Goal: Transaction & Acquisition: Download file/media

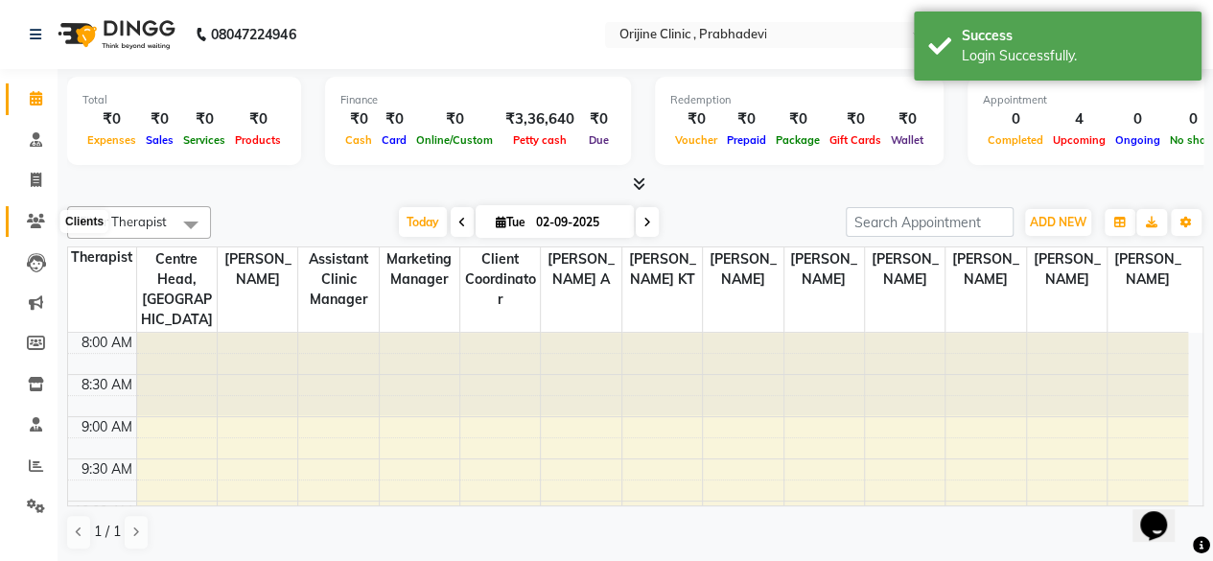
click at [23, 218] on span at bounding box center [36, 222] width 34 height 22
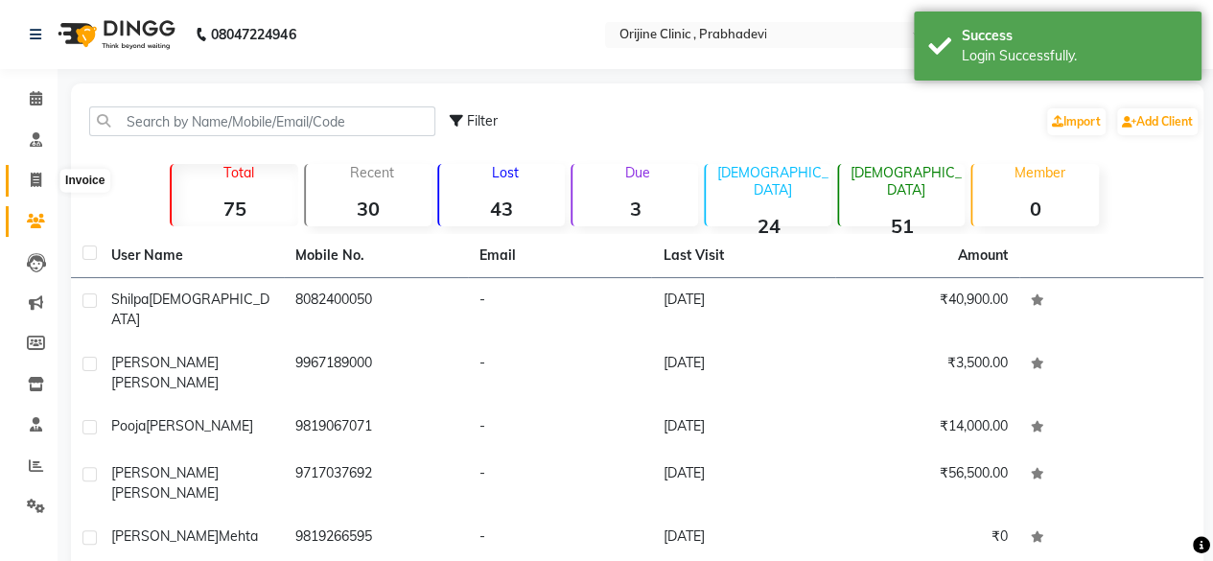
click at [25, 181] on span at bounding box center [36, 181] width 34 height 22
select select "service"
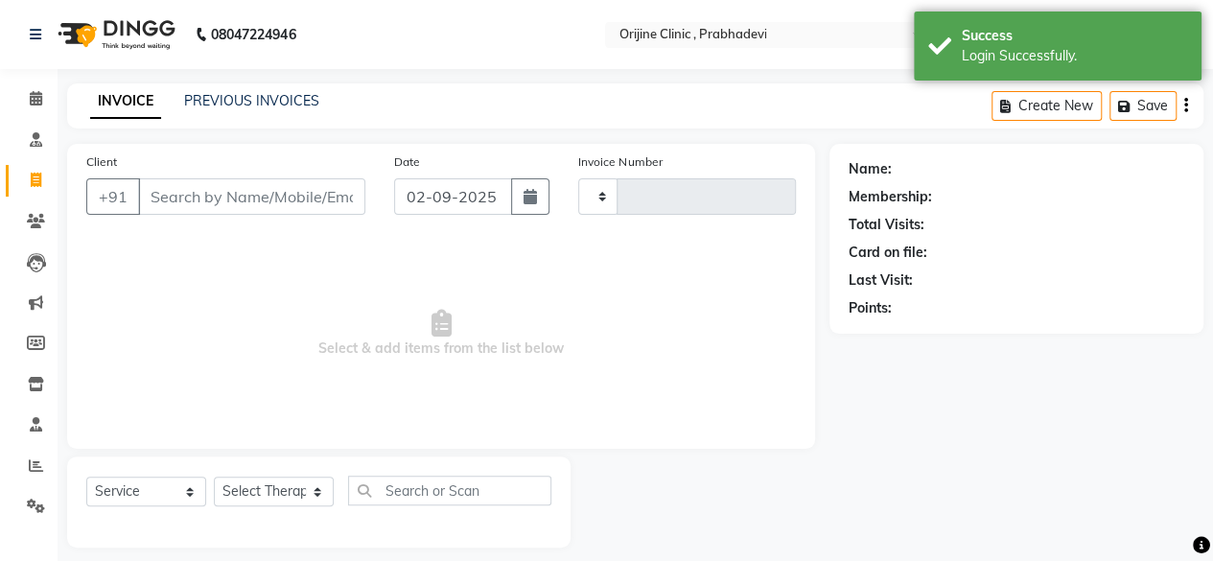
type input "0006"
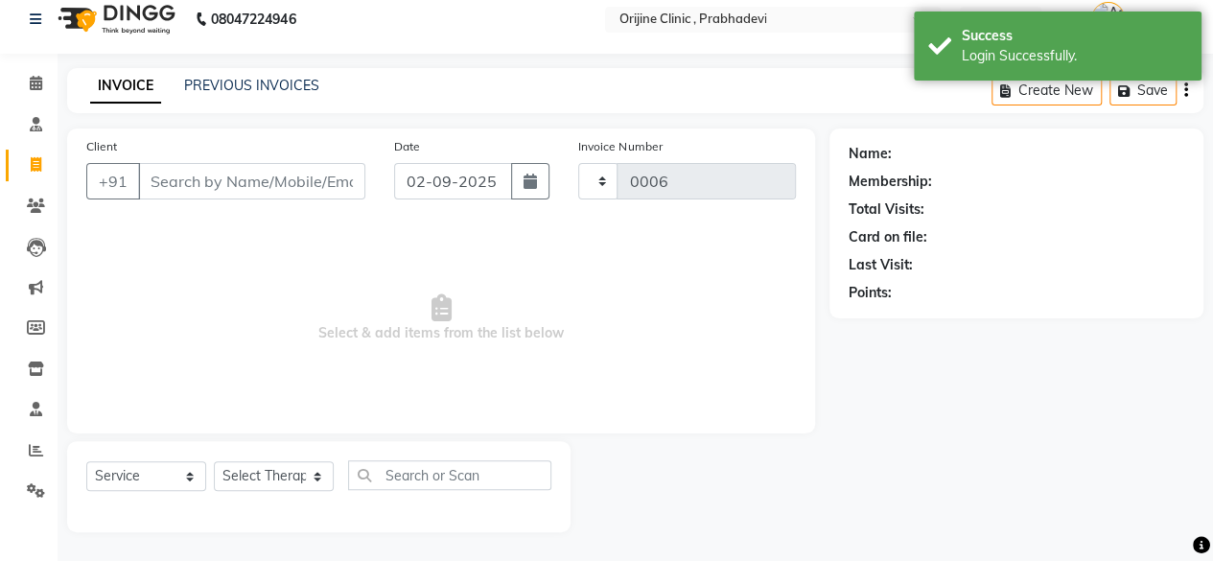
select select "8675"
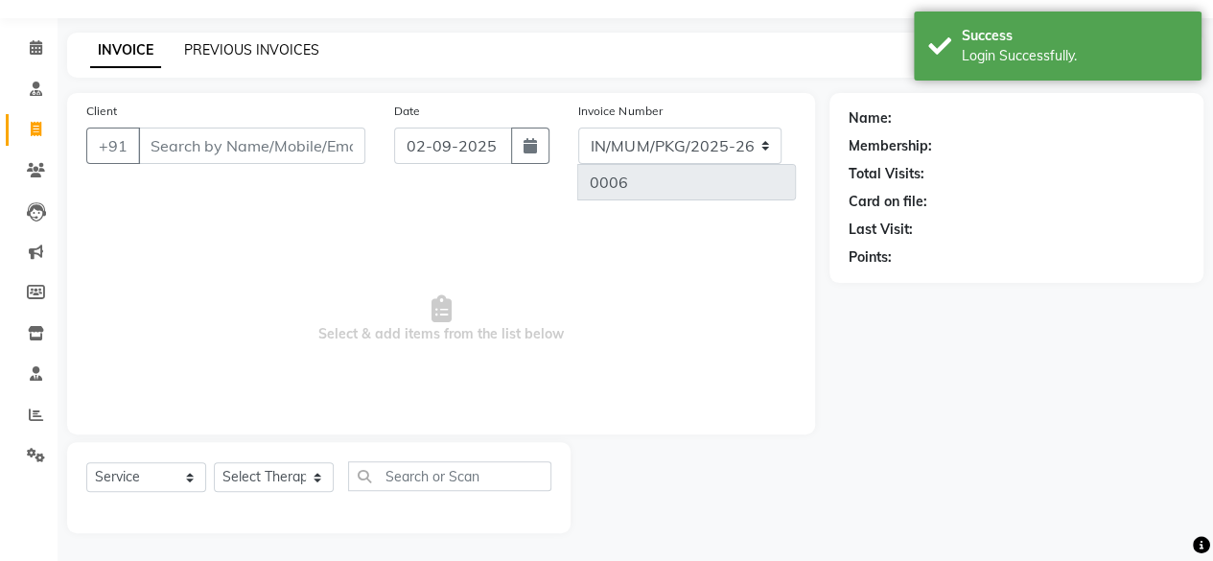
click at [283, 47] on link "PREVIOUS INVOICES" at bounding box center [251, 49] width 135 height 17
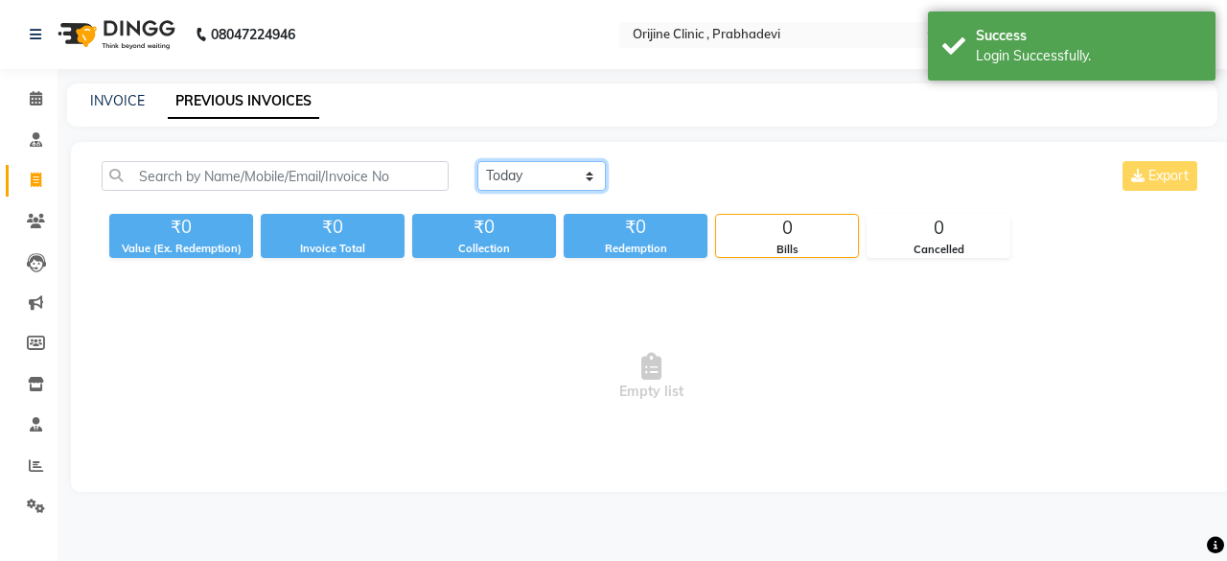
click at [581, 172] on select "Today Yesterday Custom Range" at bounding box center [541, 176] width 128 height 30
select select "range"
click at [477, 161] on select "Today Yesterday Custom Range" at bounding box center [541, 176] width 128 height 30
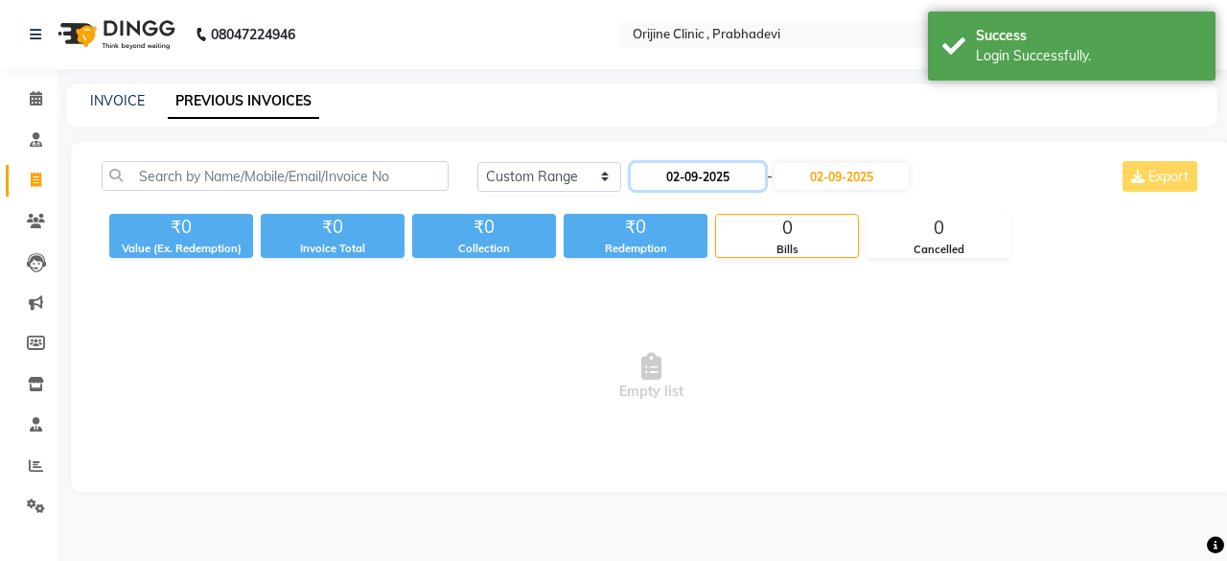
click at [683, 186] on input "02-09-2025" at bounding box center [698, 176] width 134 height 27
select select "9"
select select "2025"
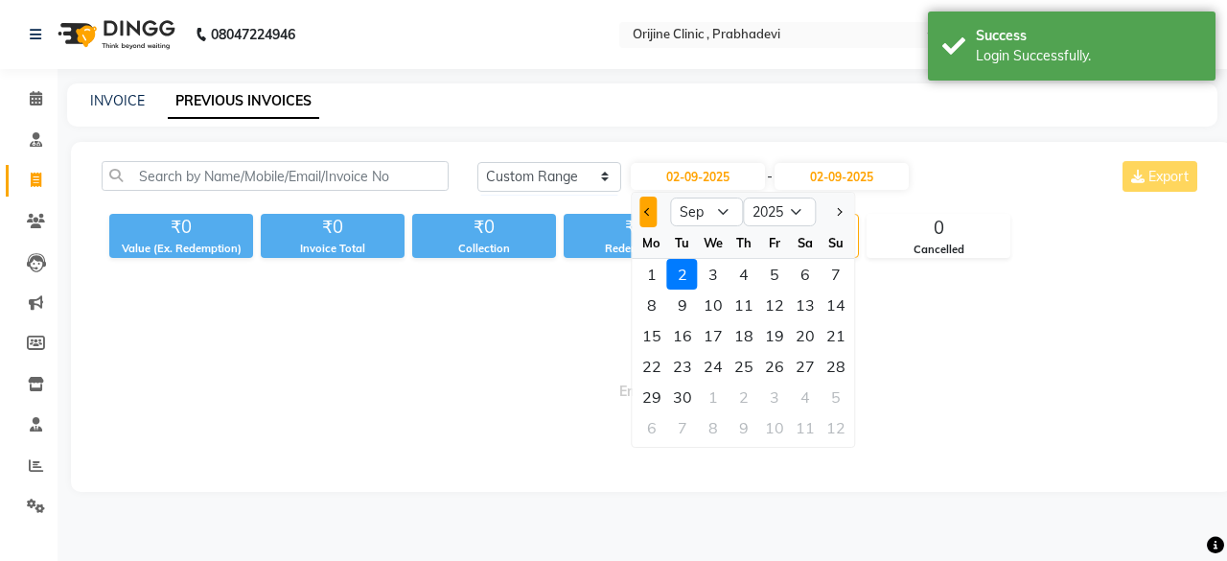
click at [642, 216] on button "Previous month" at bounding box center [648, 212] width 16 height 31
click at [646, 212] on span "Previous month" at bounding box center [648, 212] width 8 height 8
select select "6"
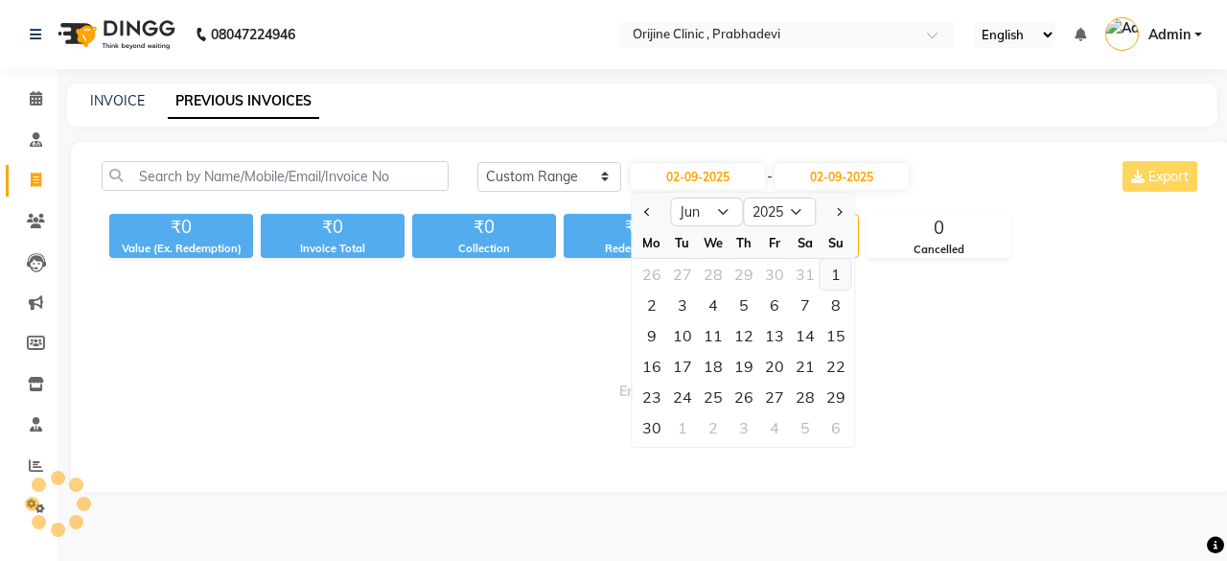
click at [840, 278] on div "1" at bounding box center [836, 274] width 31 height 31
type input "01-06-2025"
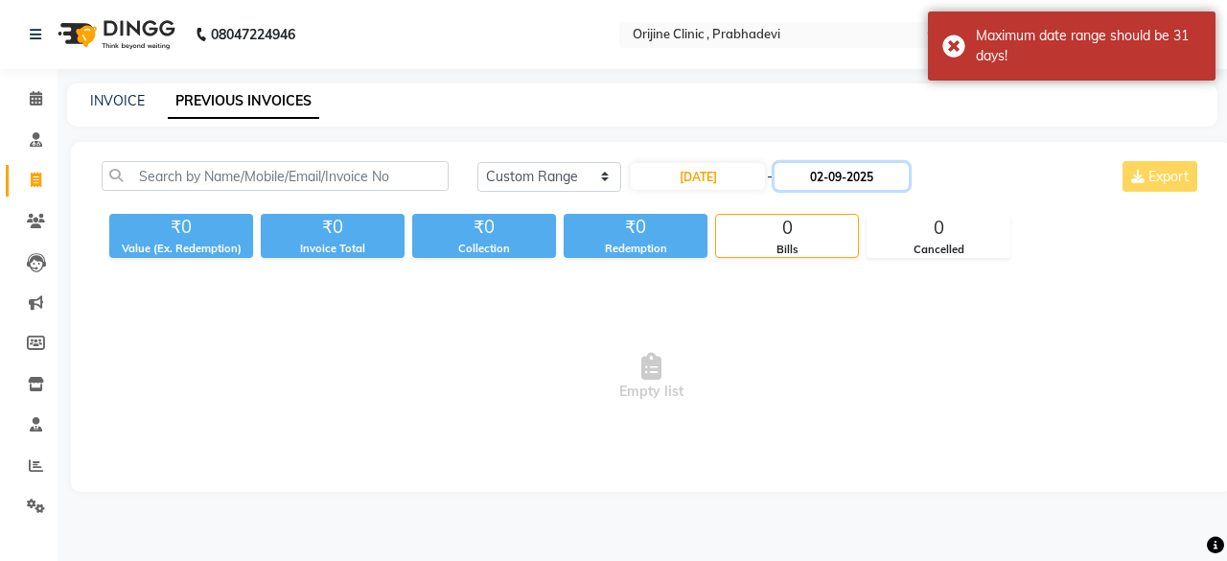
click at [835, 179] on input "02-09-2025" at bounding box center [842, 176] width 134 height 27
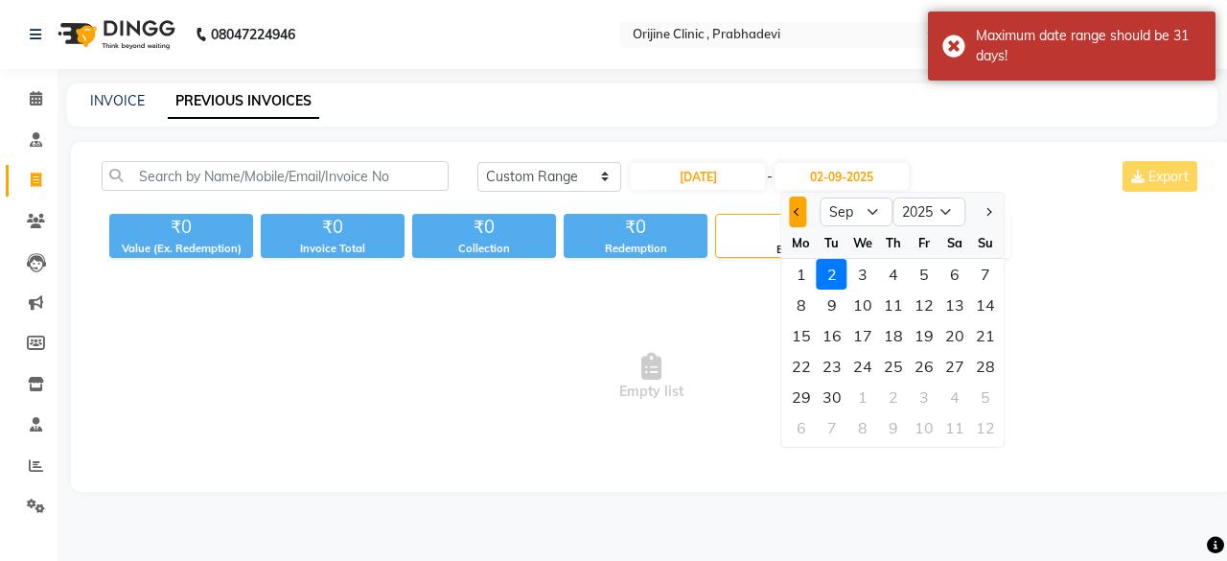
click at [795, 208] on button "Previous month" at bounding box center [798, 212] width 16 height 31
select select "6"
click at [802, 430] on div "30" at bounding box center [801, 427] width 31 height 31
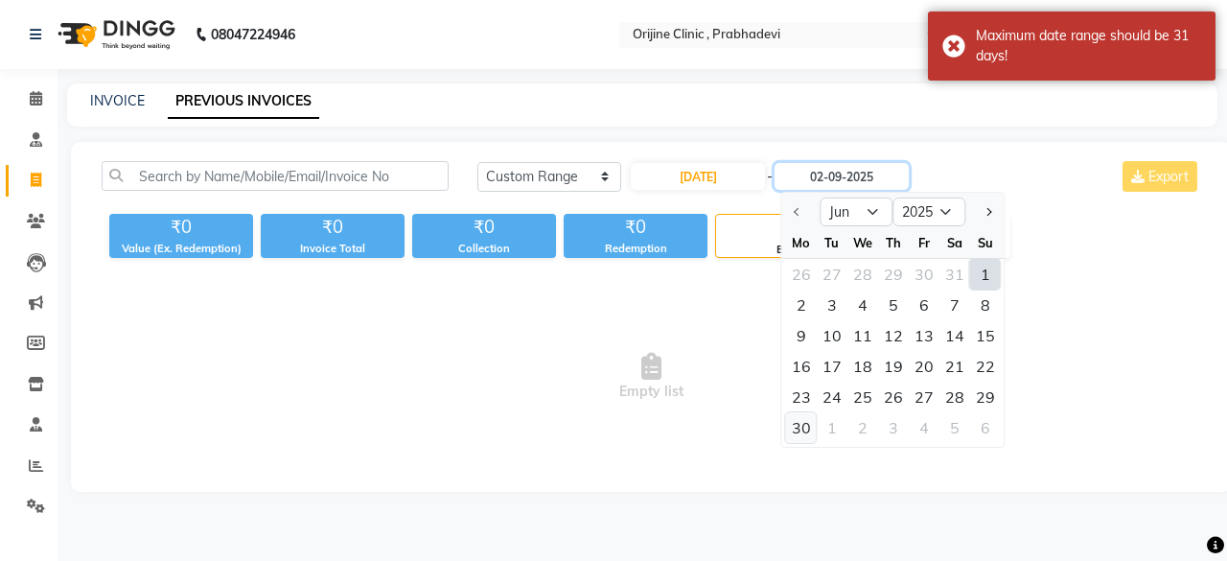
type input "30-06-2025"
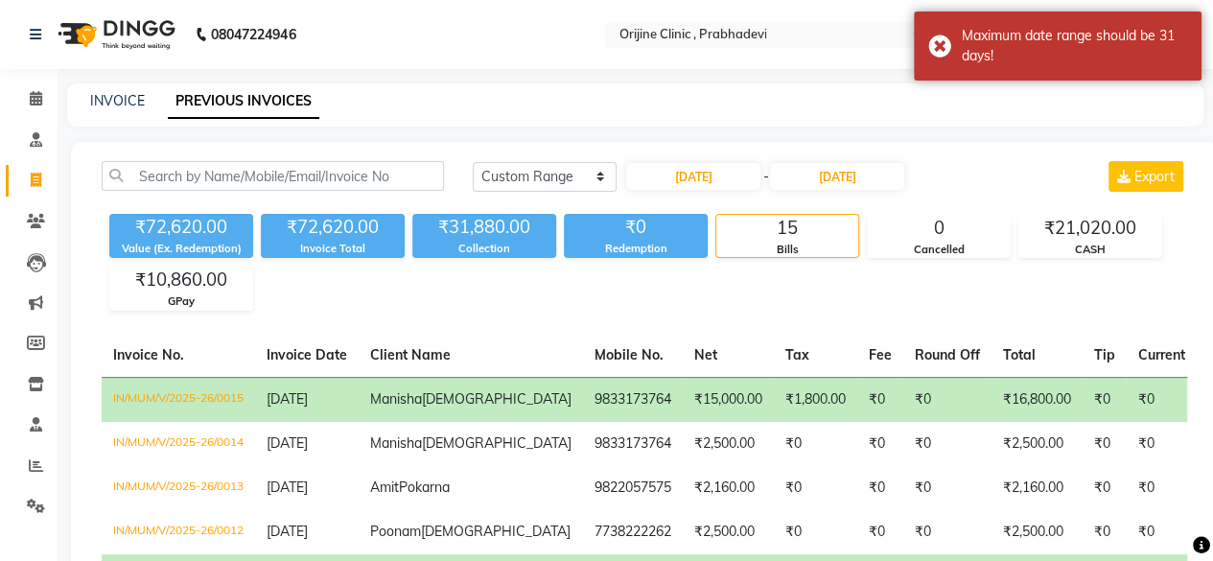
click at [583, 397] on td "9833173764" at bounding box center [633, 399] width 100 height 45
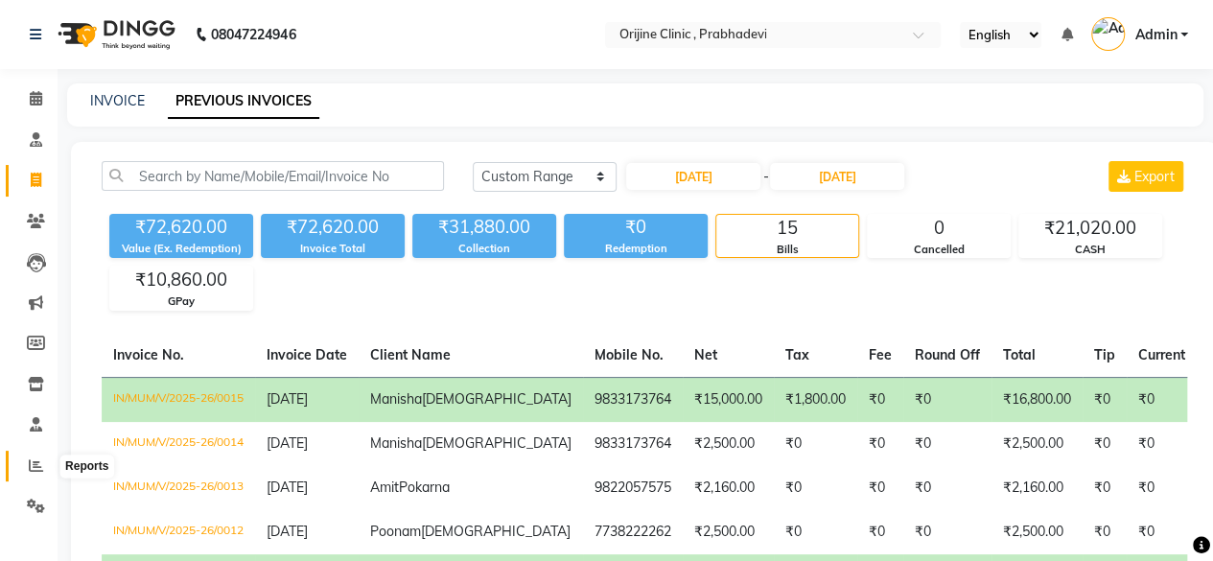
click at [31, 465] on icon at bounding box center [36, 465] width 14 height 14
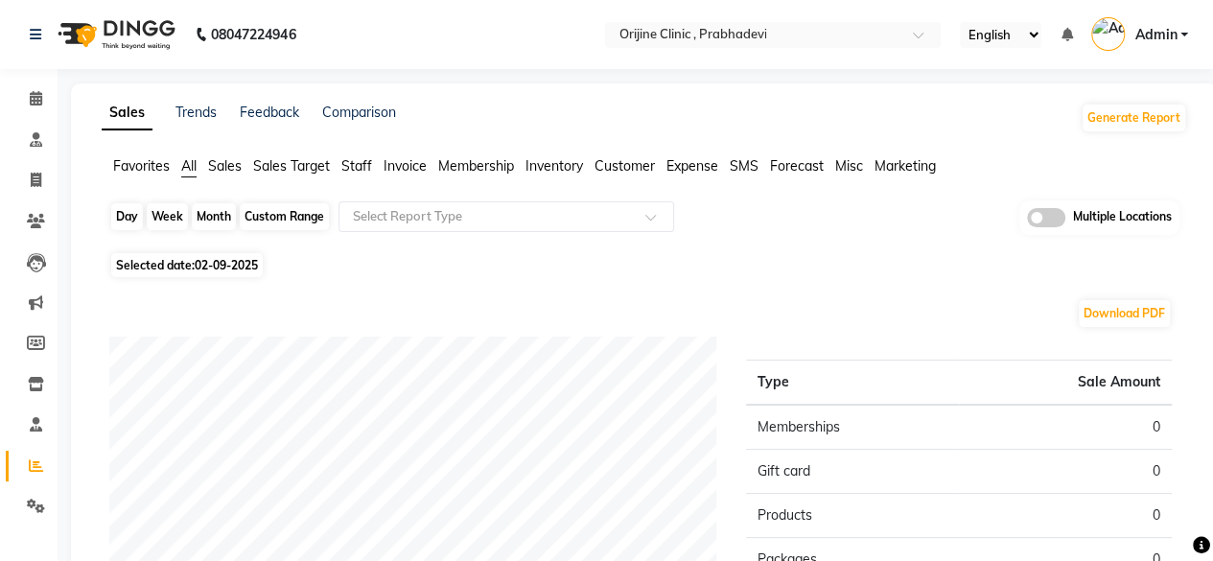
click at [127, 221] on div "Day" at bounding box center [127, 216] width 32 height 27
select select "9"
select select "2025"
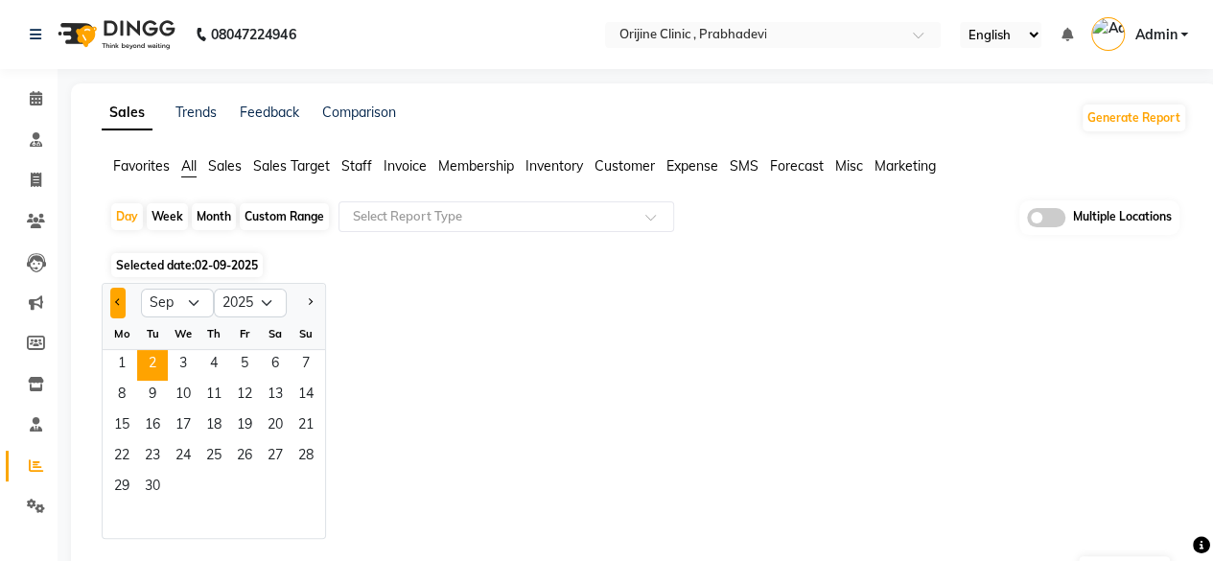
click at [114, 299] on button "Previous month" at bounding box center [117, 303] width 15 height 31
select select "6"
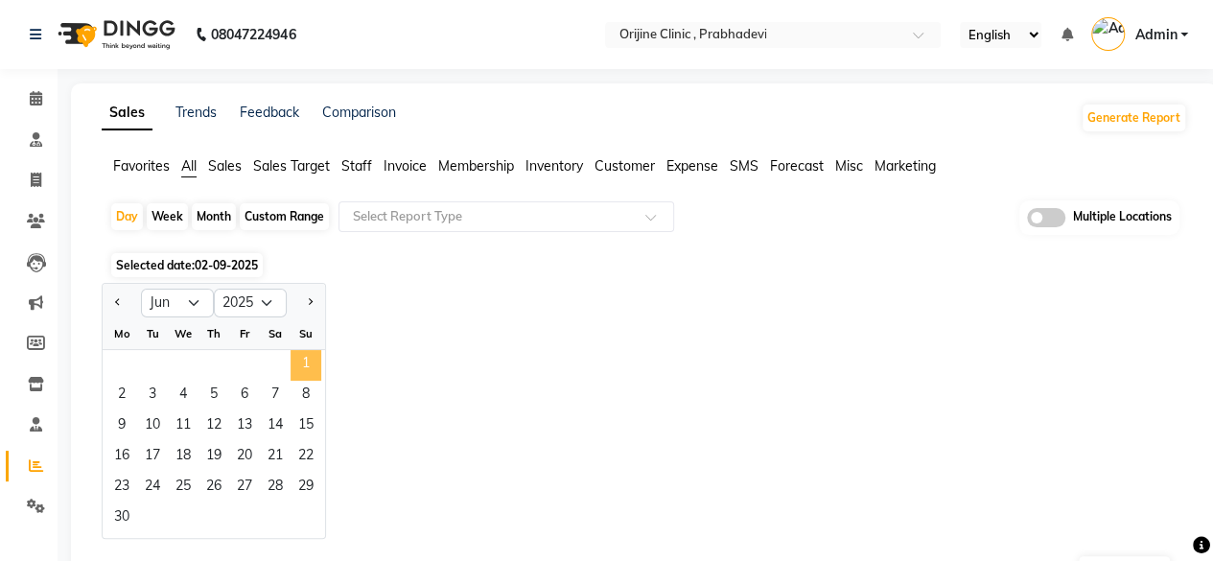
click at [303, 358] on span "1" at bounding box center [305, 365] width 31 height 31
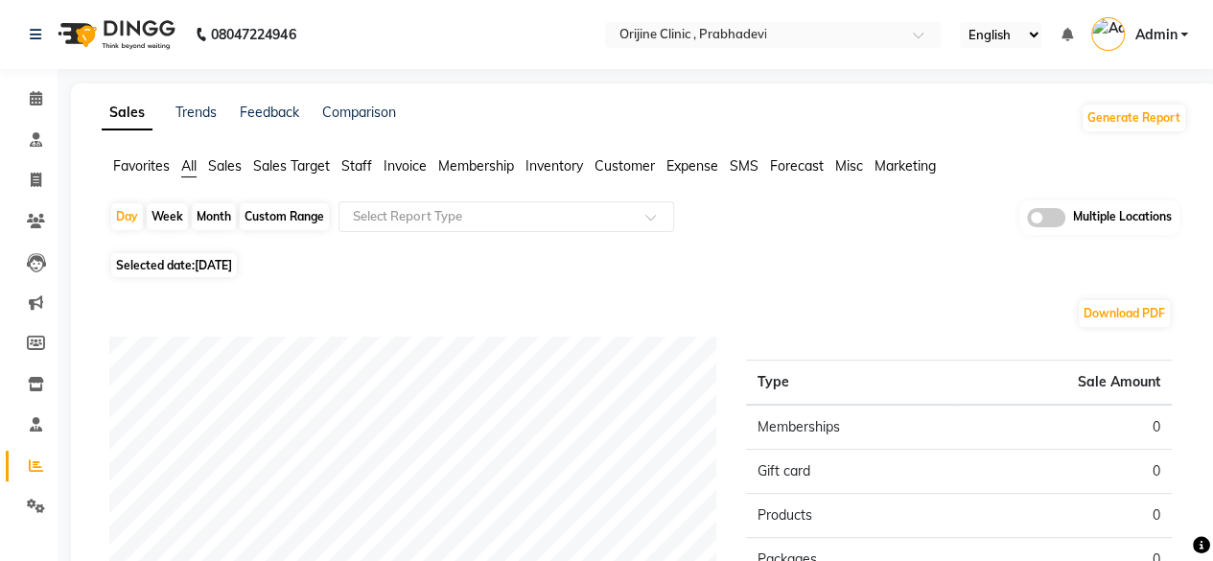
click at [201, 218] on div "Month" at bounding box center [214, 216] width 44 height 27
select select "6"
select select "2025"
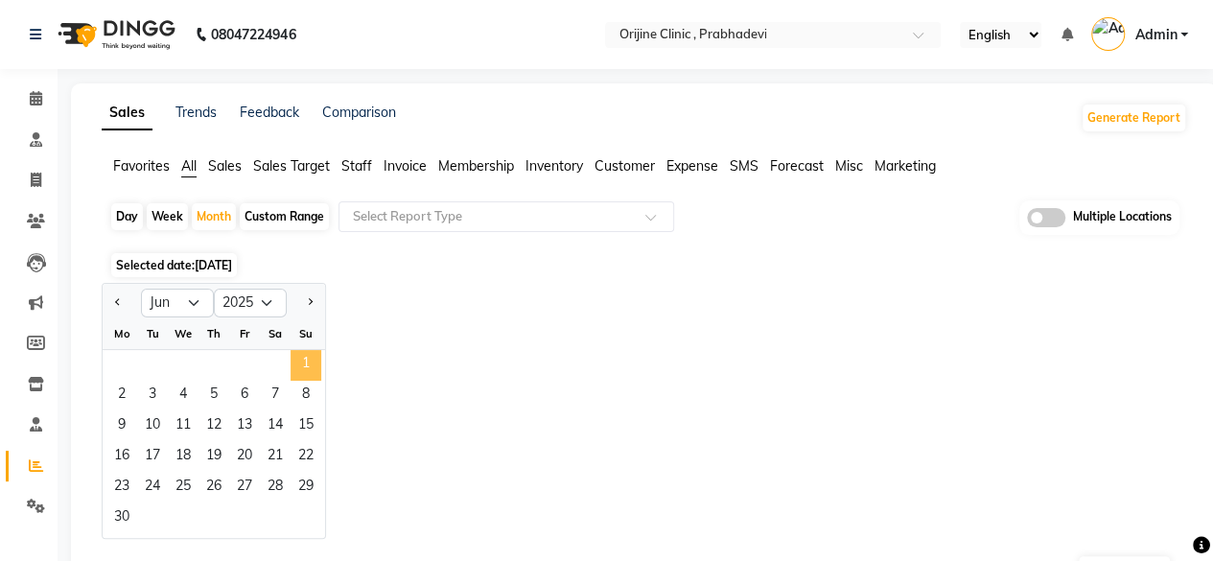
click at [296, 359] on span "1" at bounding box center [305, 365] width 31 height 31
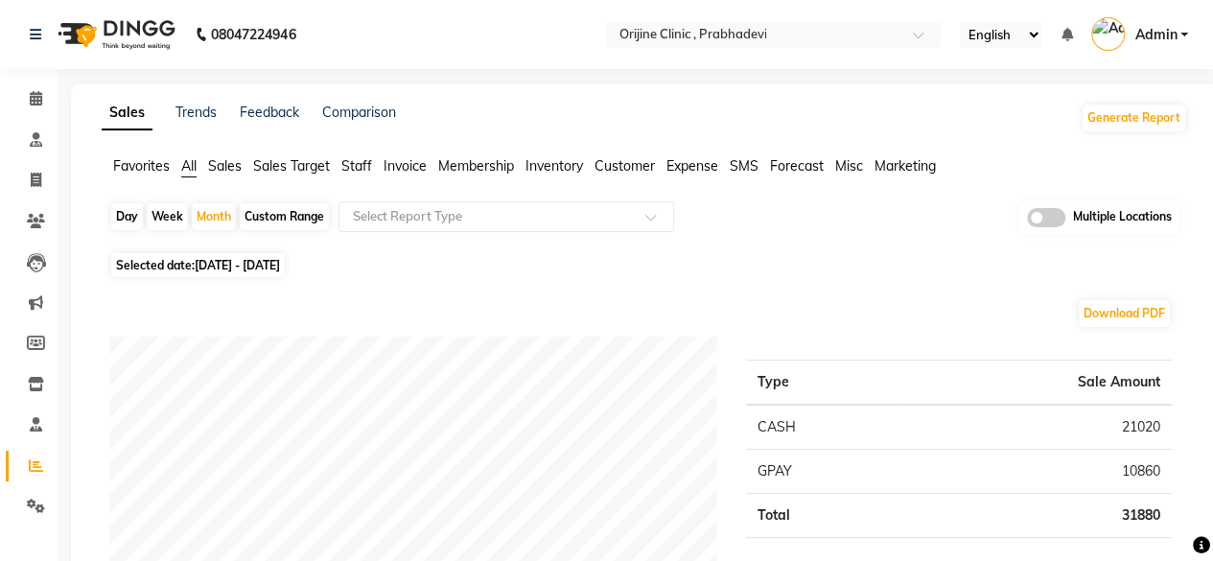
drag, startPoint x: 412, startPoint y: 164, endPoint x: 451, endPoint y: 187, distance: 44.7
click at [412, 164] on span "Invoice" at bounding box center [404, 165] width 43 height 17
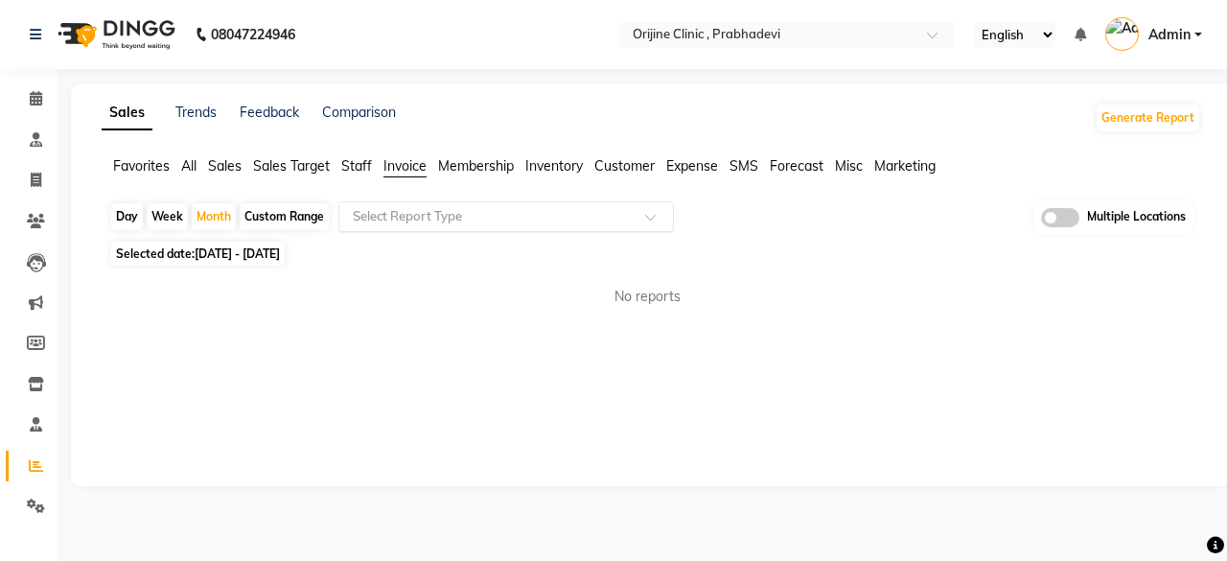
click at [540, 229] on div "Select Report Type" at bounding box center [506, 216] width 336 height 31
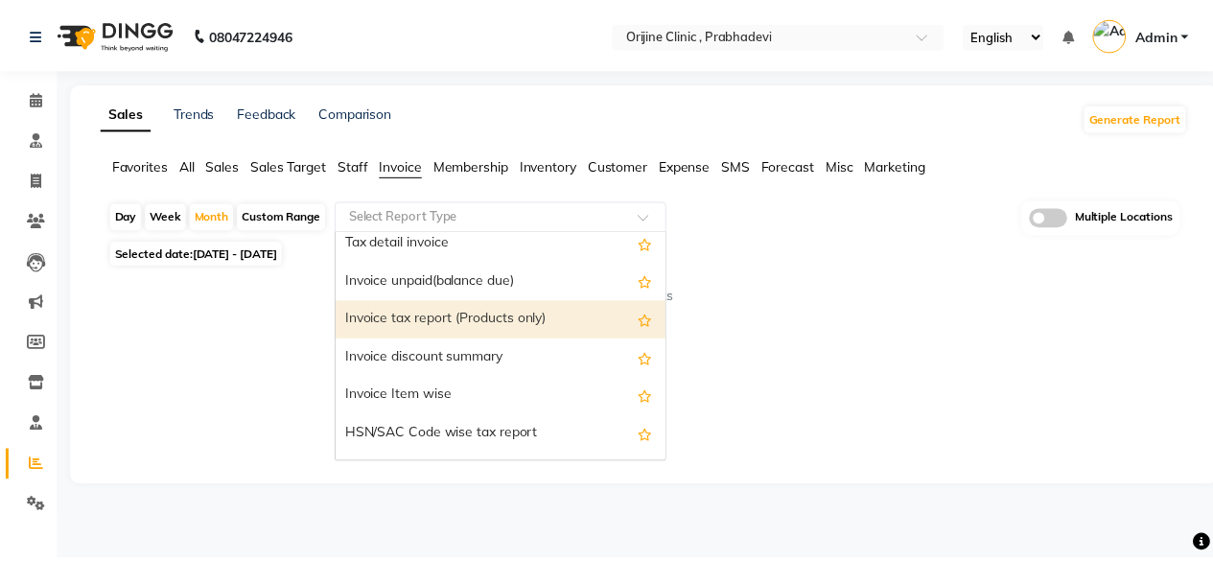
scroll to position [192, 0]
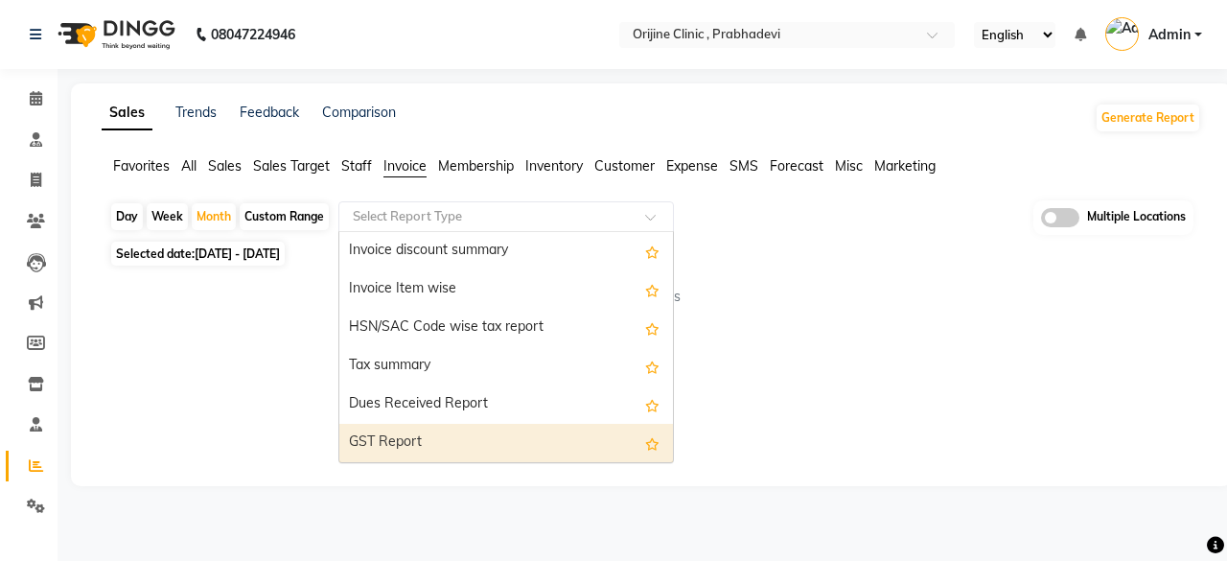
click at [439, 432] on div "GST Report" at bounding box center [506, 443] width 334 height 38
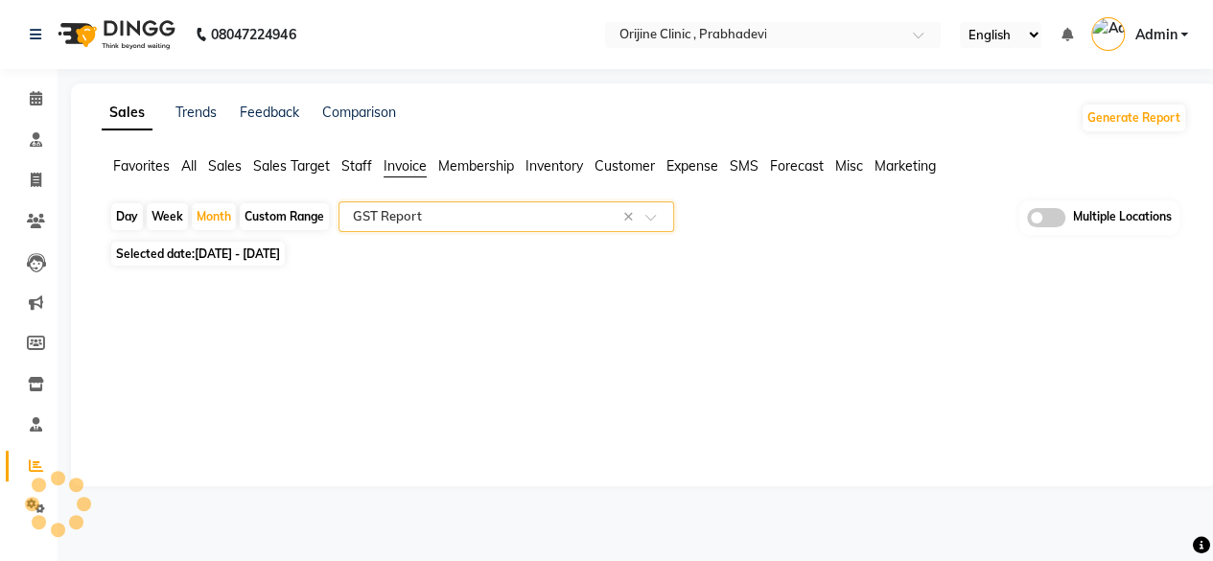
select select "full_report"
select select "csv"
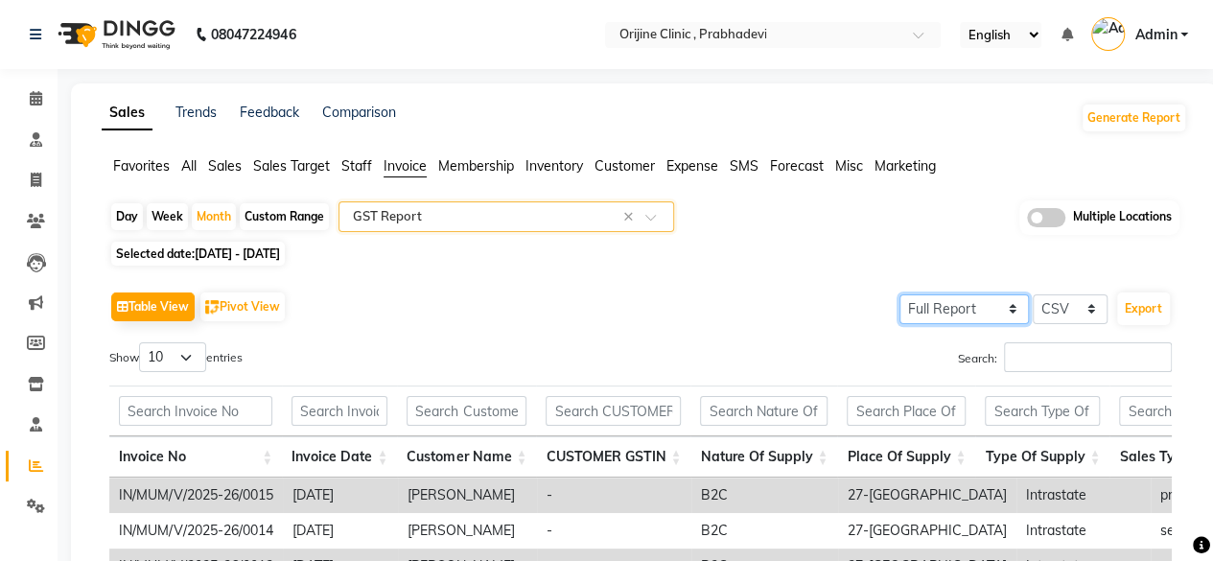
click at [1003, 306] on select "Select Full Report Filtered Report" at bounding box center [963, 309] width 129 height 30
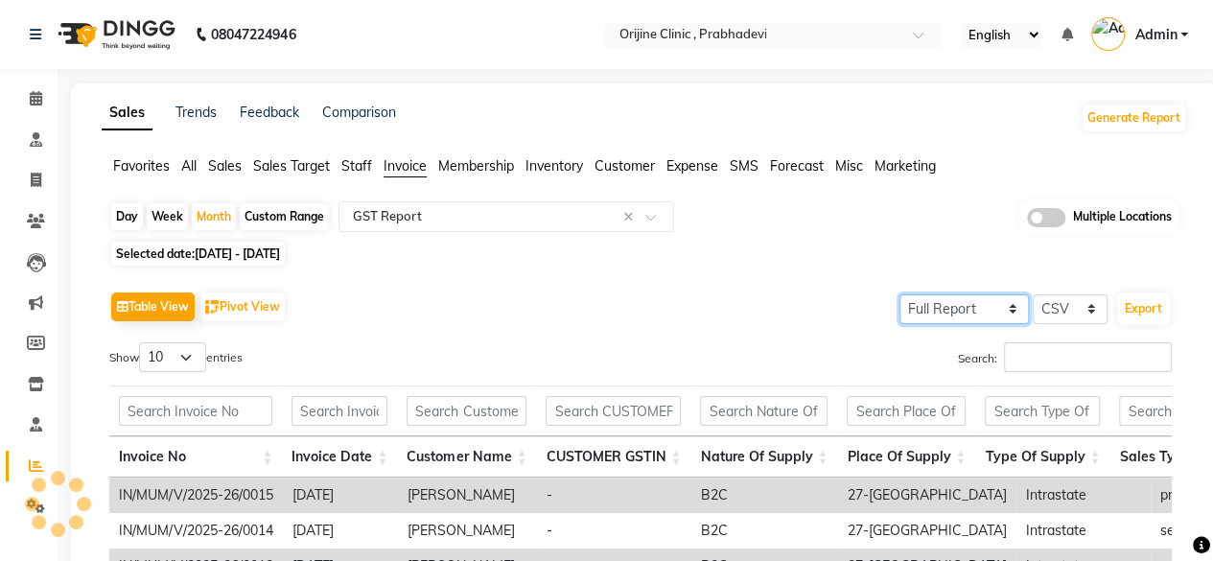
click at [902, 294] on select "Select Full Report Filtered Report" at bounding box center [963, 309] width 129 height 30
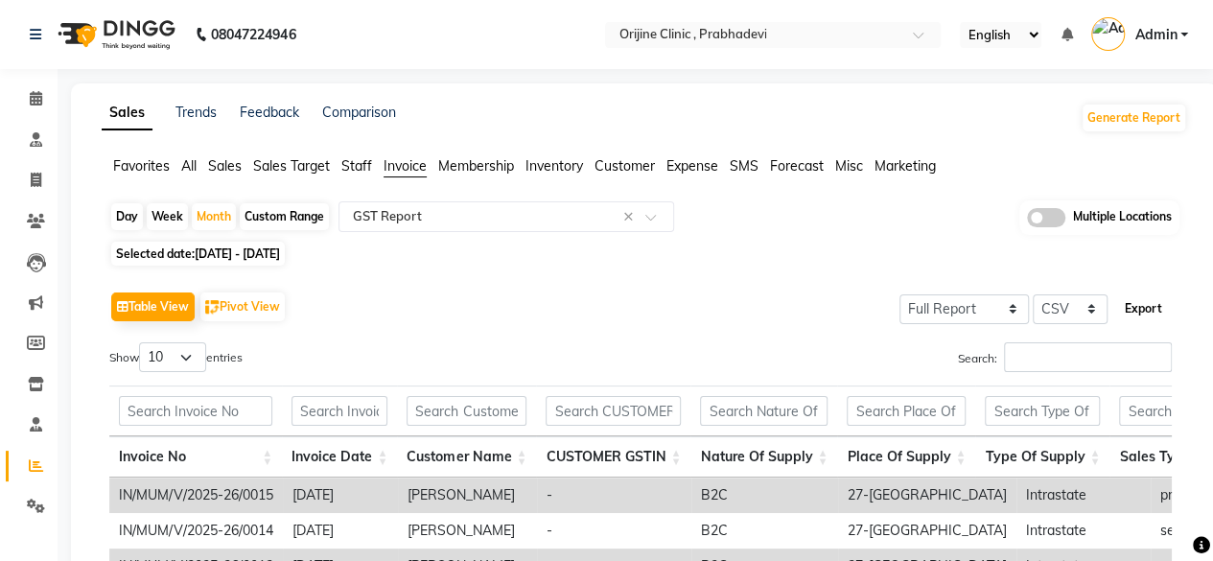
click at [1122, 306] on button "Export" at bounding box center [1143, 308] width 53 height 33
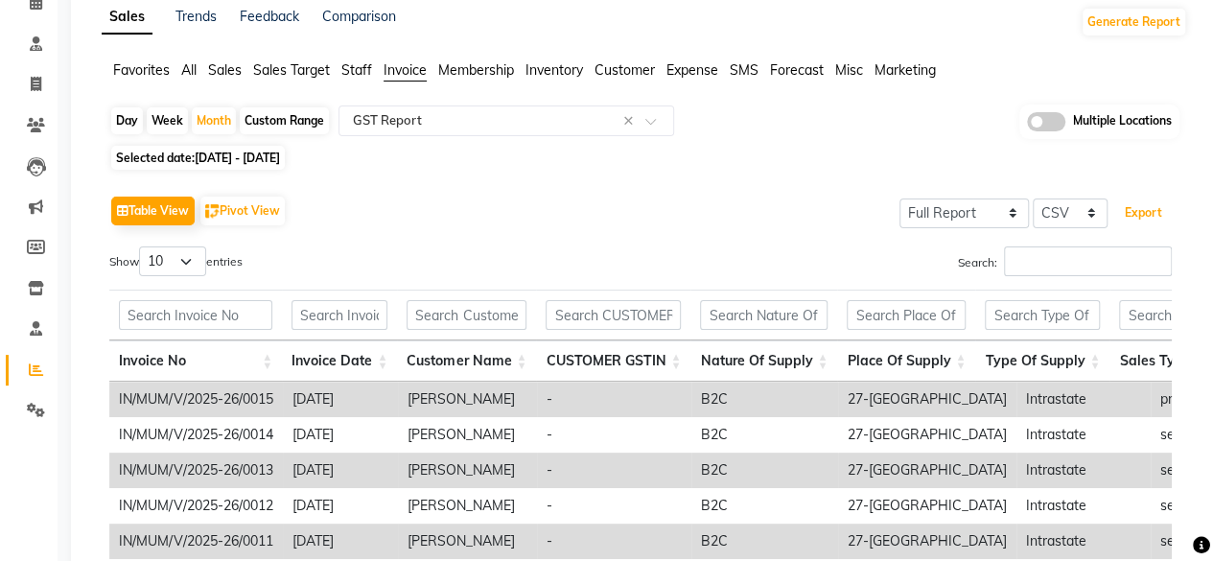
scroll to position [0, 0]
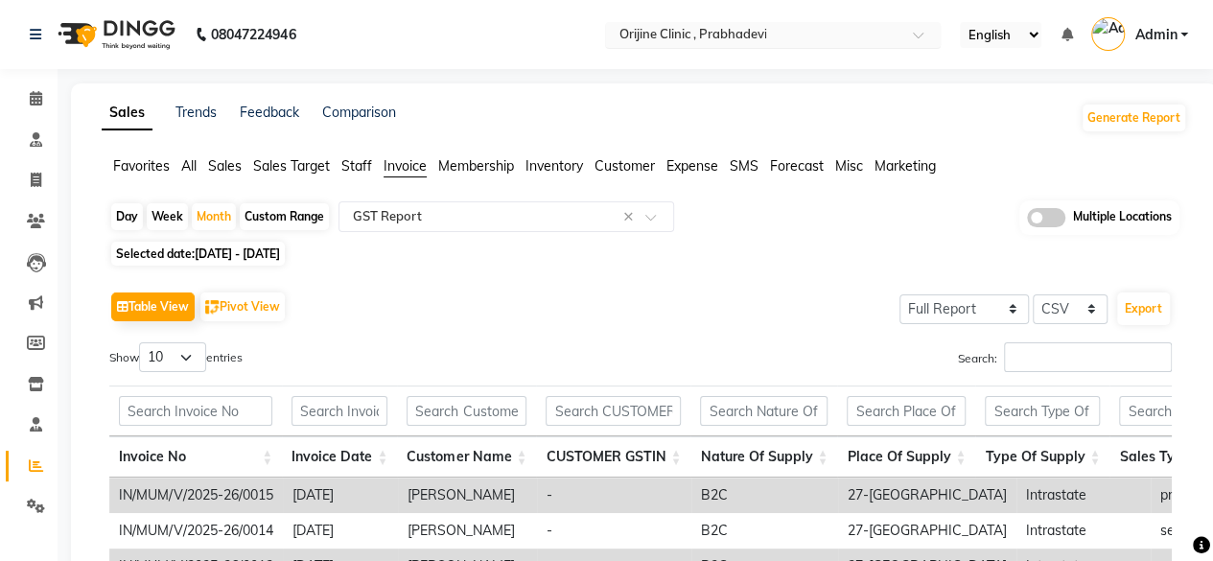
click at [897, 33] on div at bounding box center [773, 36] width 336 height 19
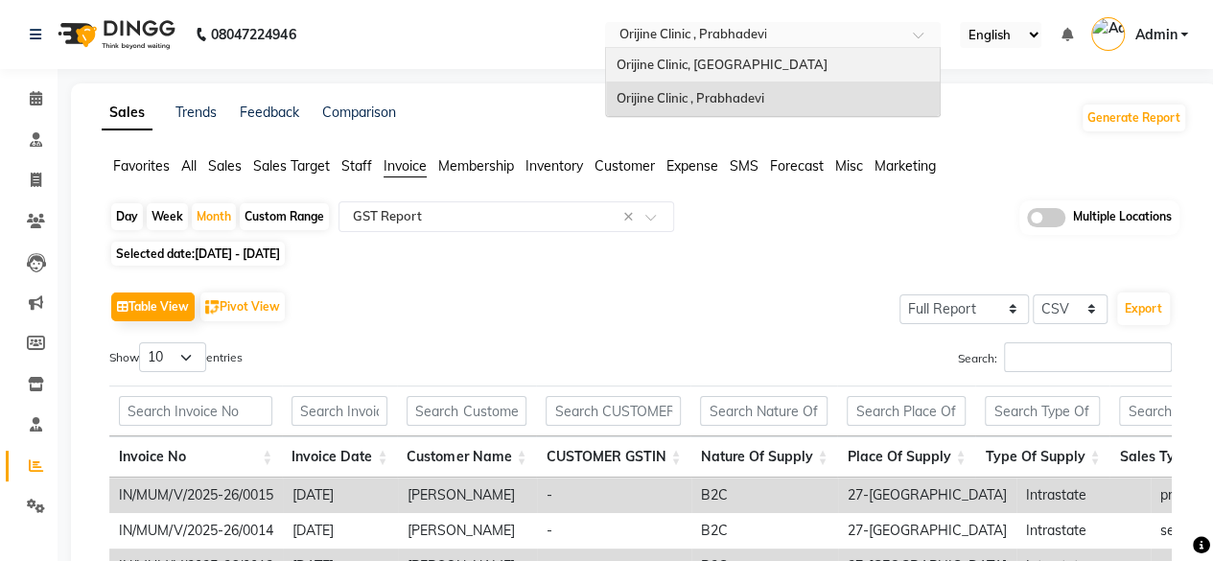
click at [829, 66] on div "Orijine Clinic, [GEOGRAPHIC_DATA]" at bounding box center [773, 65] width 334 height 35
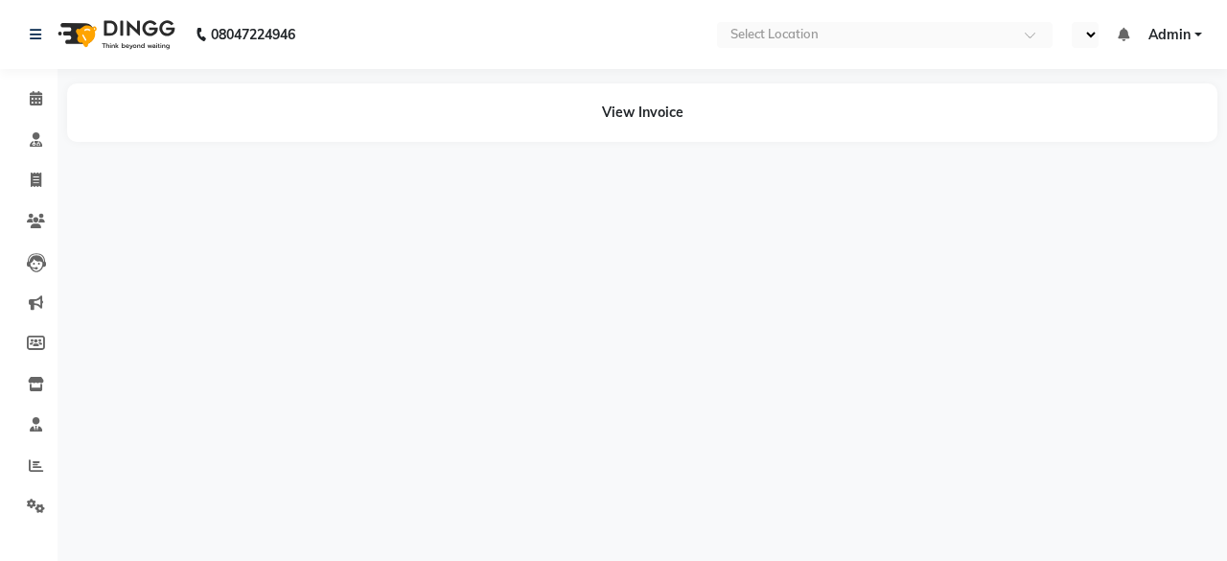
select select "en"
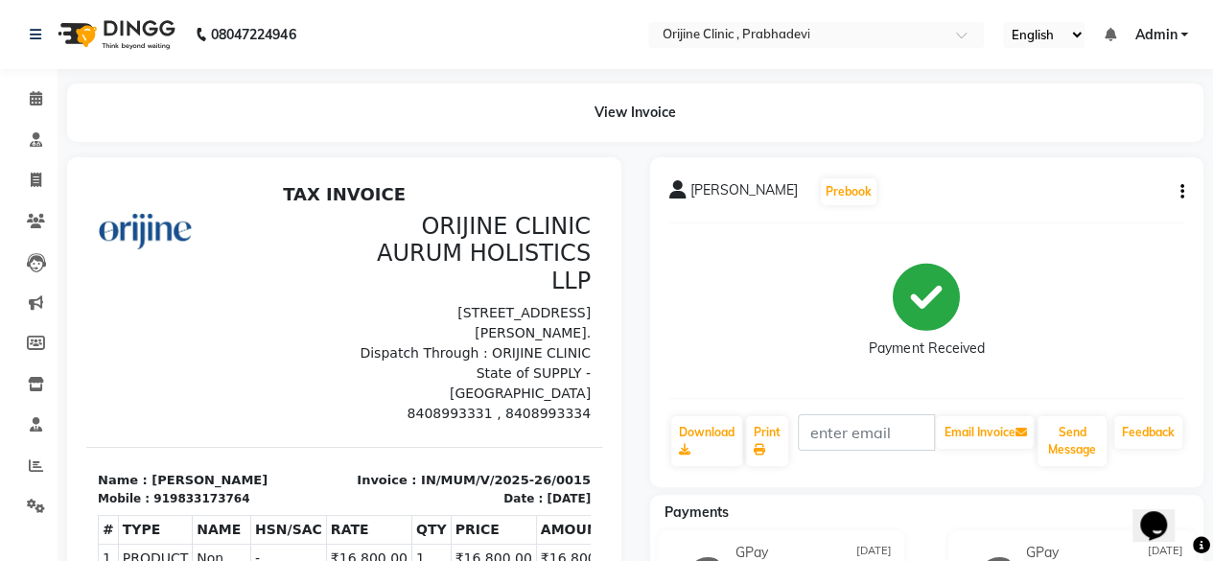
scroll to position [96, 0]
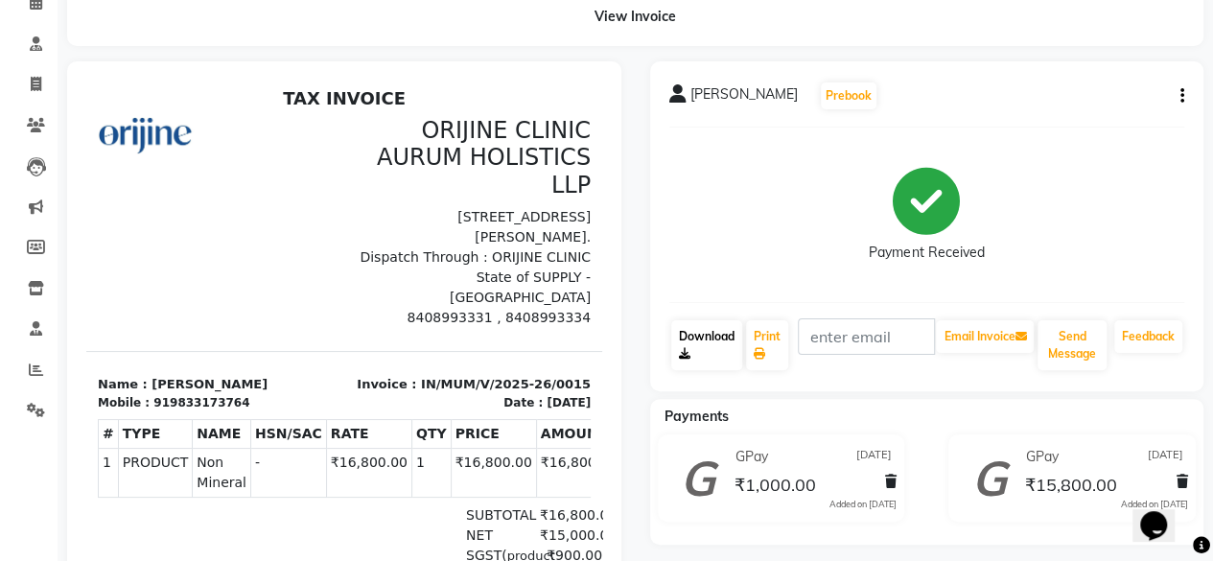
click at [684, 354] on icon at bounding box center [685, 354] width 12 height 12
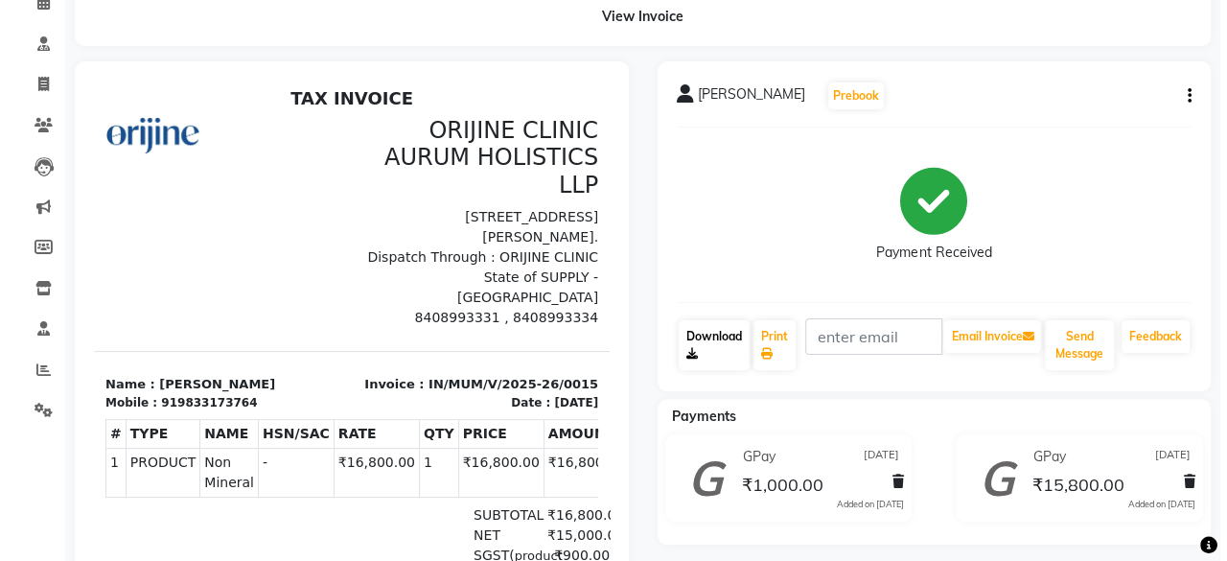
scroll to position [30, 0]
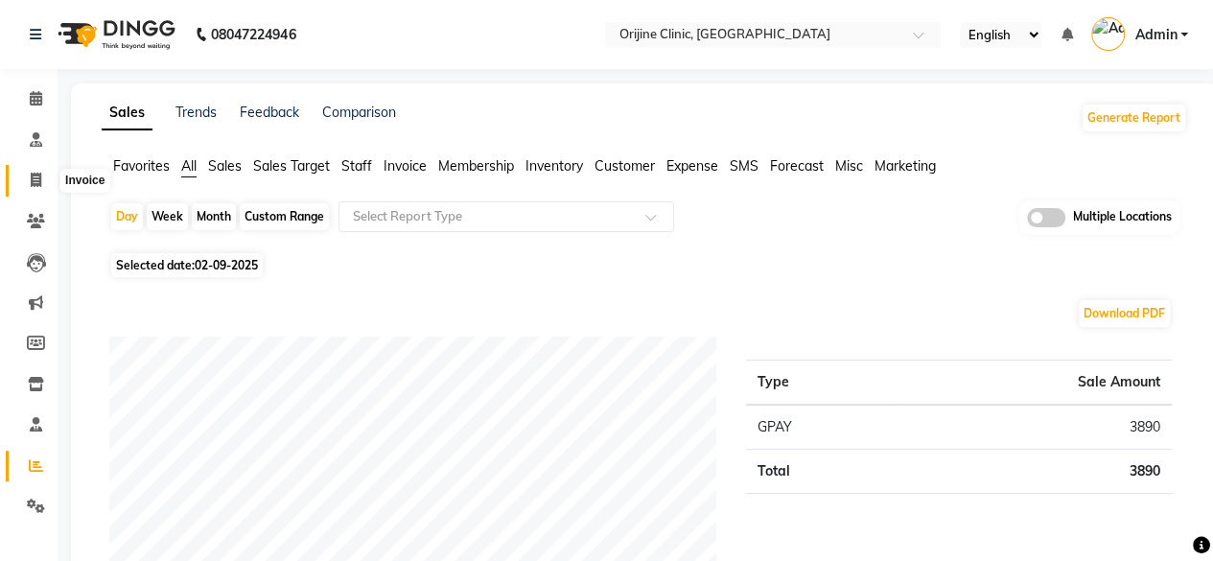
click at [40, 185] on icon at bounding box center [36, 180] width 11 height 14
select select "702"
select select "service"
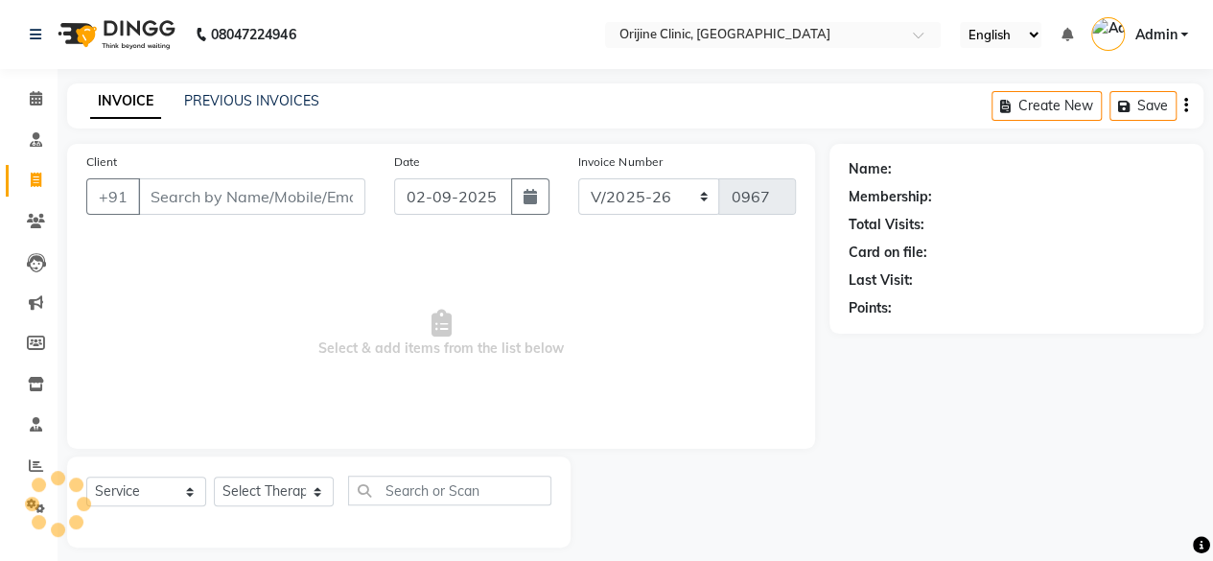
scroll to position [14, 0]
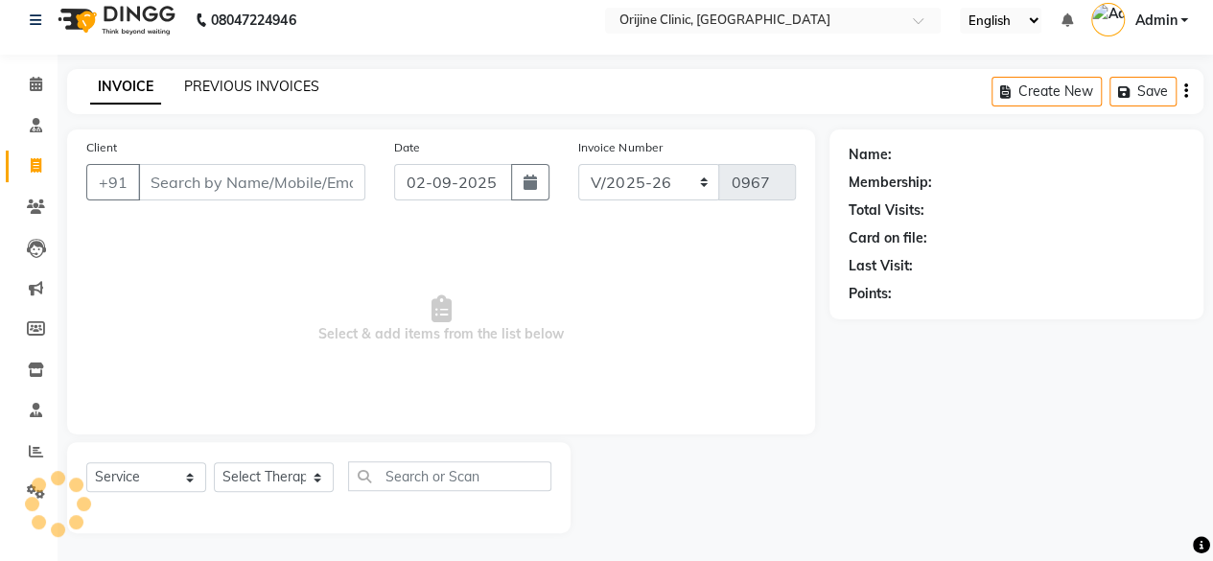
click at [286, 80] on link "PREVIOUS INVOICES" at bounding box center [251, 86] width 135 height 17
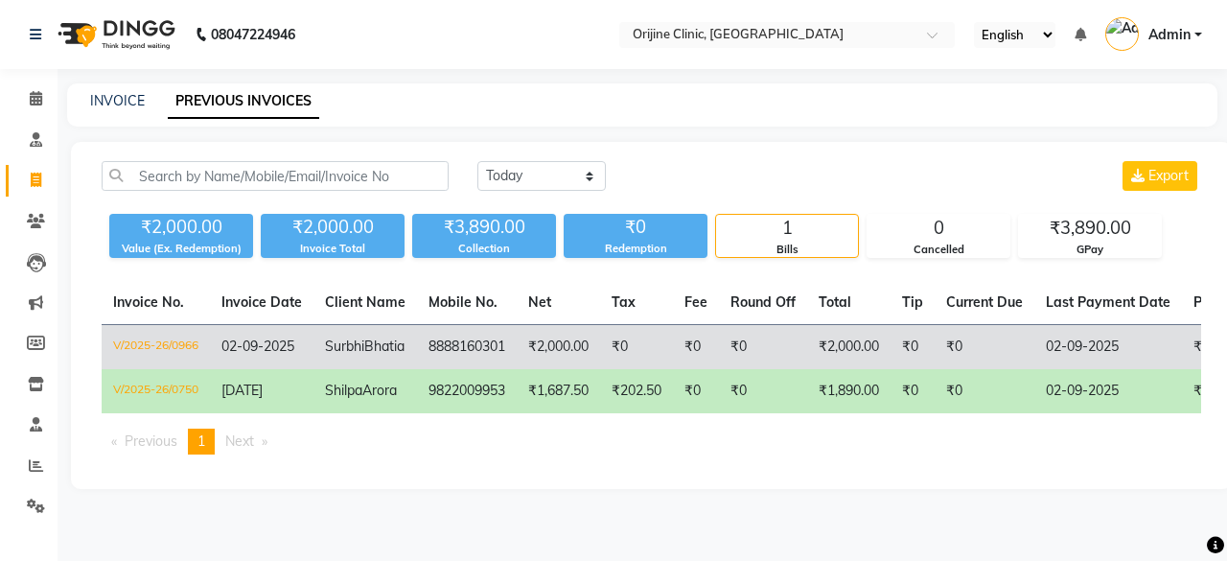
click at [475, 336] on td "8888160301" at bounding box center [467, 347] width 100 height 45
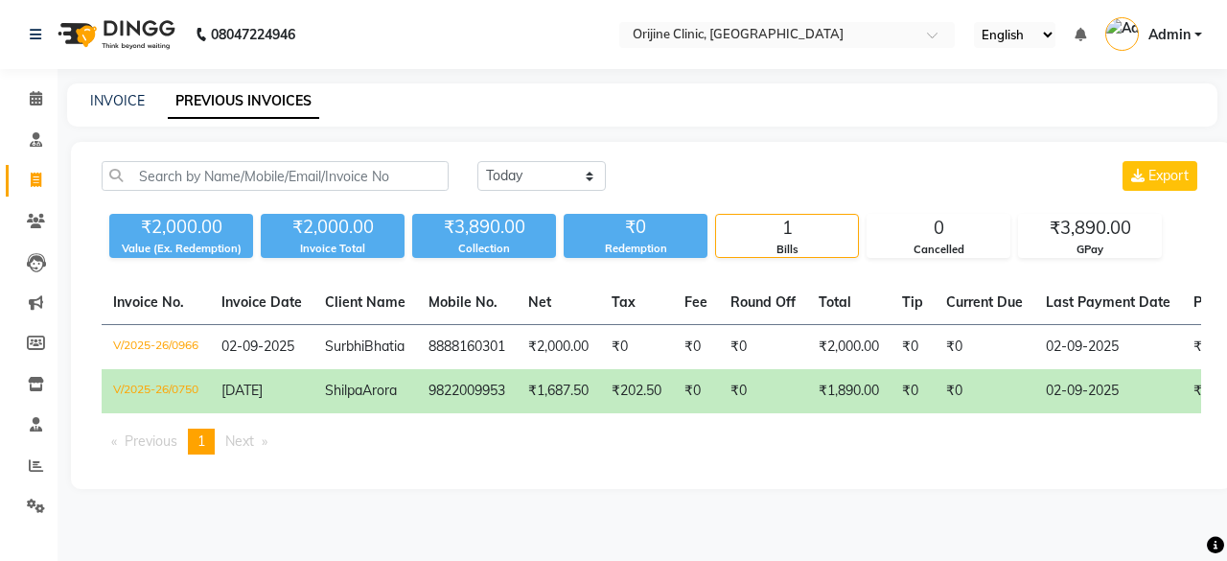
click at [538, 406] on td "₹1,687.50" at bounding box center [558, 391] width 83 height 44
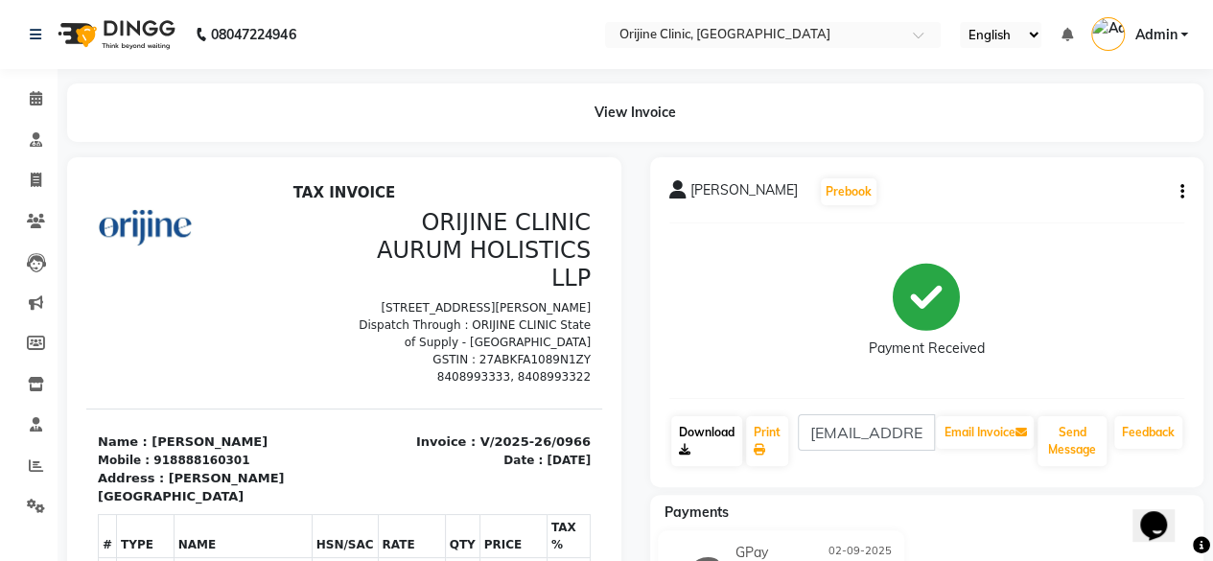
click at [692, 439] on link "Download" at bounding box center [706, 441] width 71 height 50
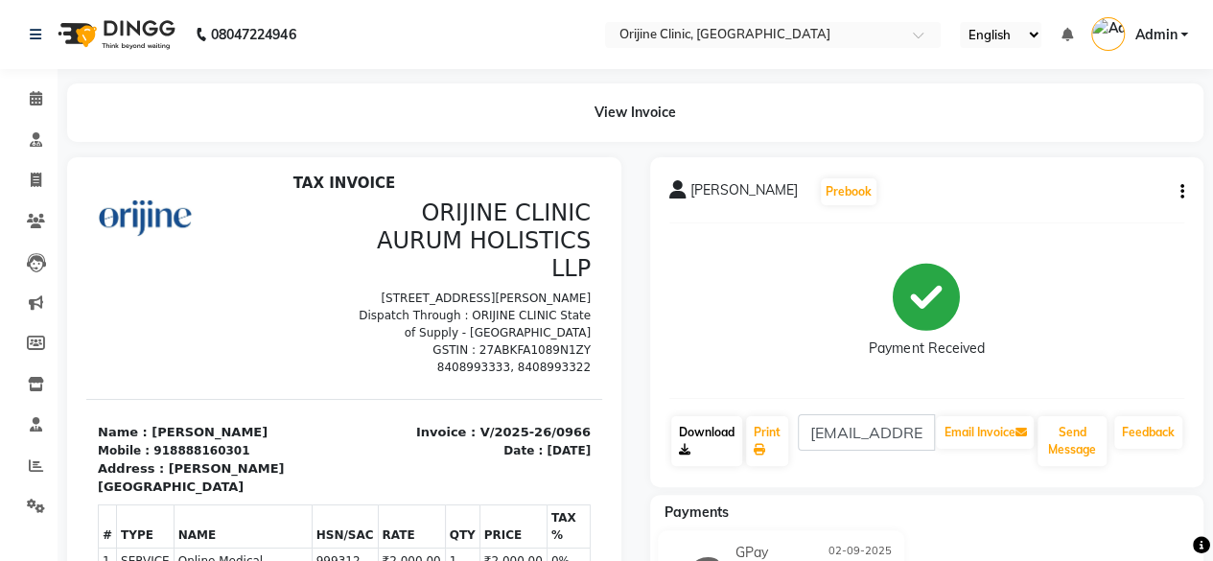
scroll to position [14, 0]
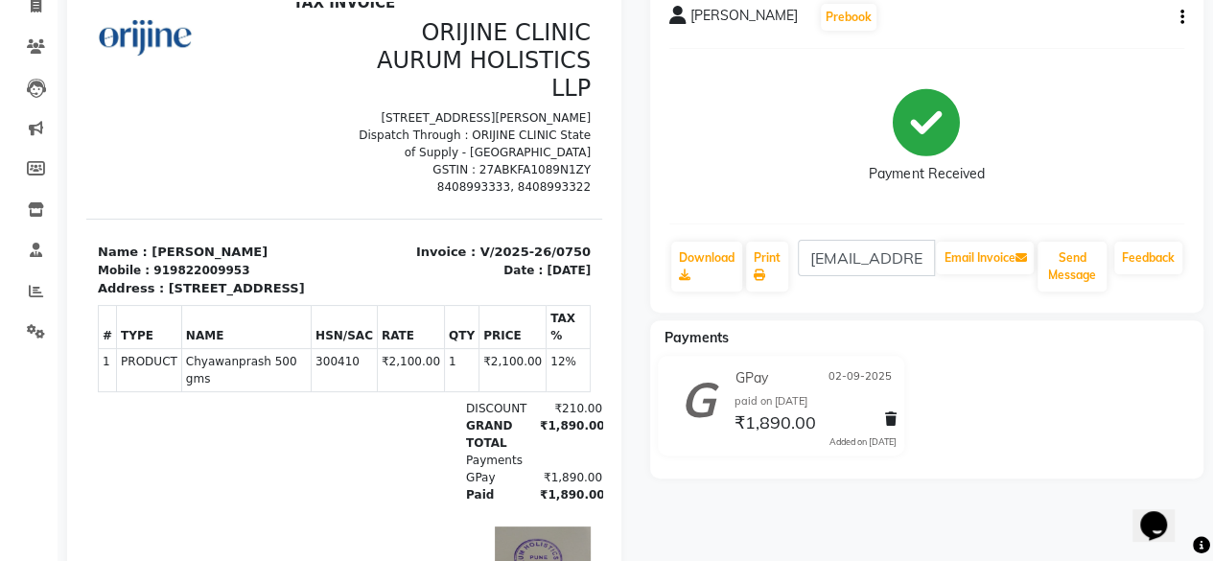
scroll to position [192, 0]
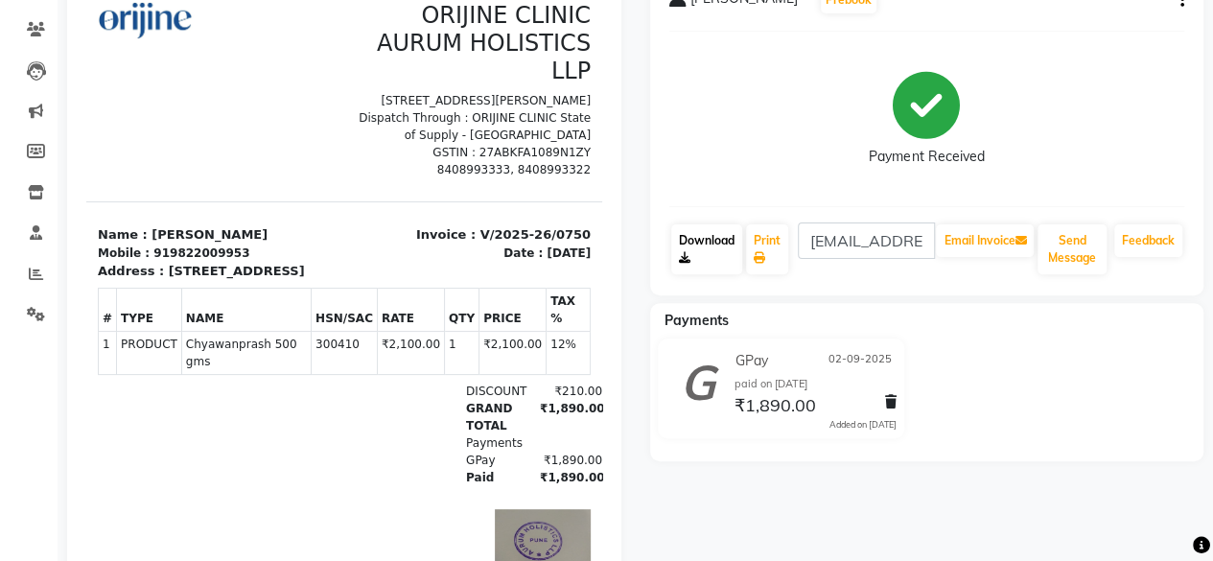
click at [695, 262] on link "Download" at bounding box center [706, 249] width 71 height 50
